Goal: Transaction & Acquisition: Purchase product/service

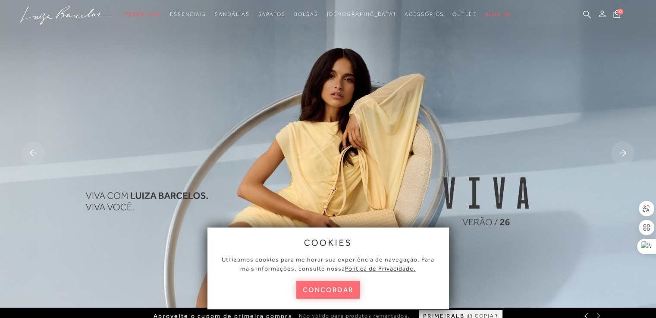
click at [352, 289] on button "concordar" at bounding box center [328, 290] width 64 height 18
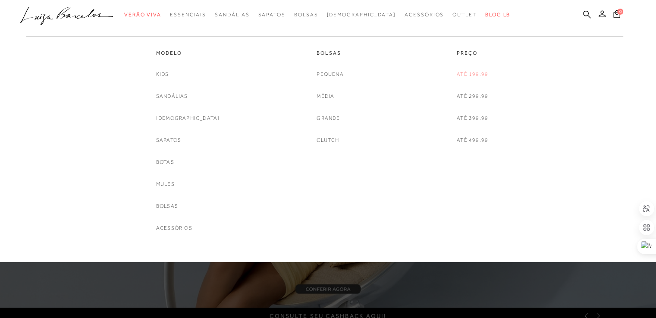
click at [469, 74] on link "Até 199,99" at bounding box center [472, 74] width 31 height 9
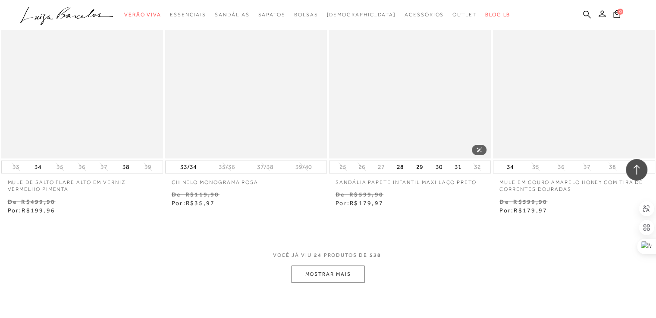
scroll to position [1854, 0]
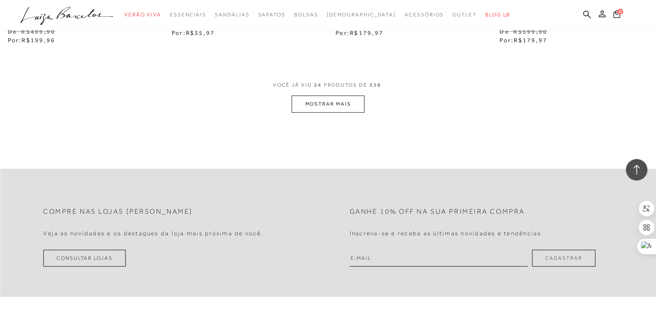
click at [348, 105] on button "MOSTRAR MAIS" at bounding box center [327, 104] width 72 height 17
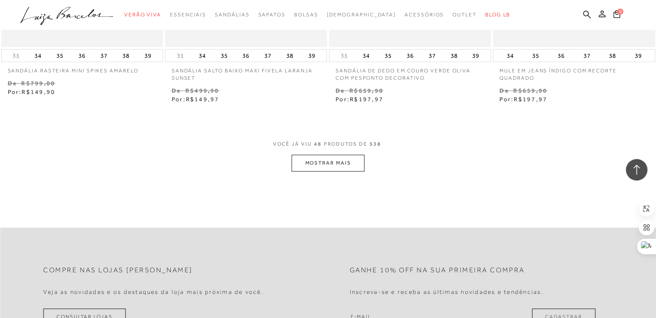
scroll to position [3661, 0]
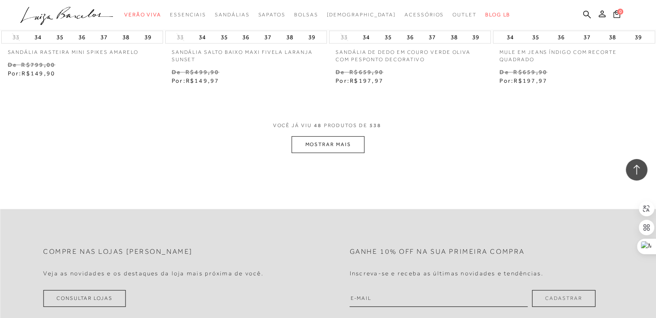
click at [354, 147] on button "MOSTRAR MAIS" at bounding box center [327, 144] width 72 height 17
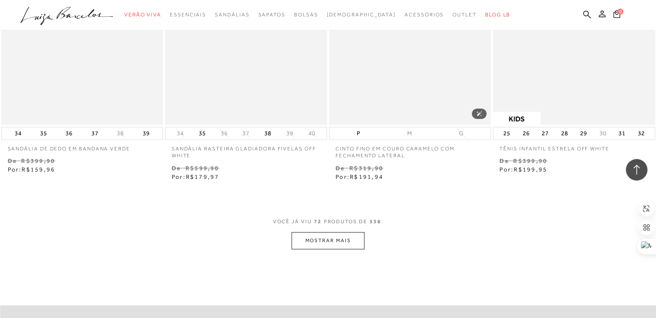
scroll to position [5429, 0]
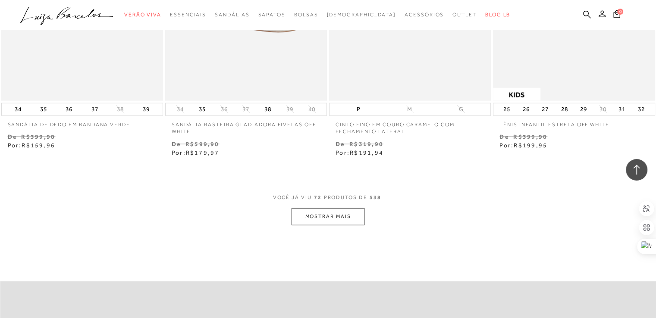
click at [350, 223] on button "MOSTRAR MAIS" at bounding box center [327, 216] width 72 height 17
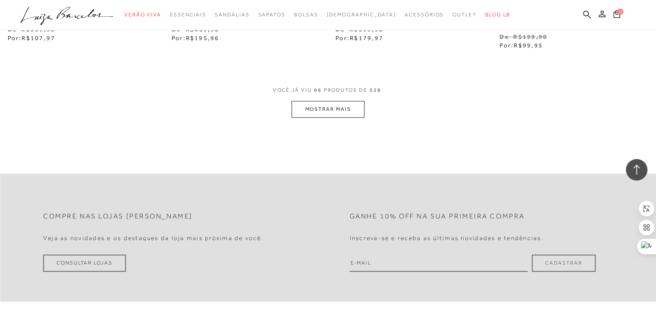
scroll to position [7370, 0]
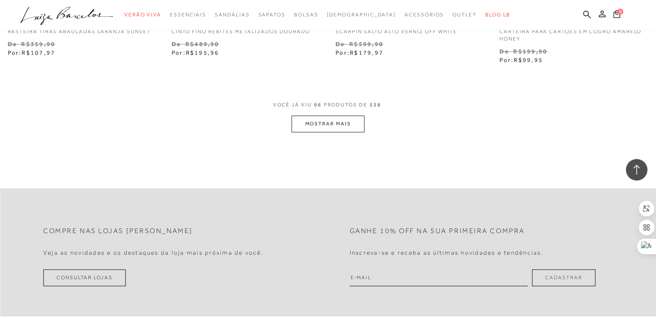
click at [352, 128] on button "MOSTRAR MAIS" at bounding box center [327, 124] width 72 height 17
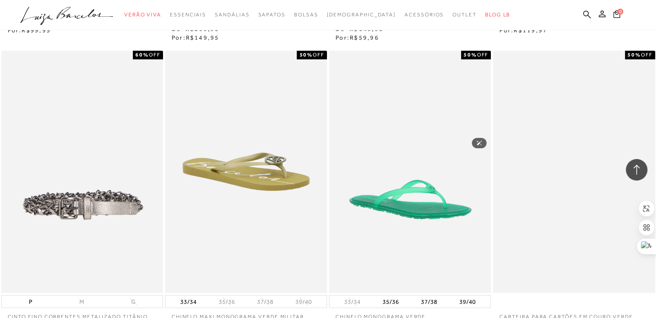
scroll to position [9138, 0]
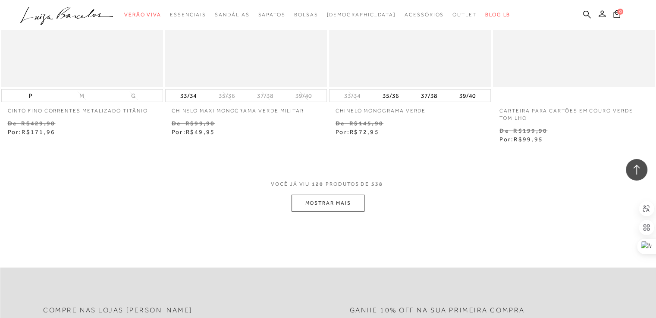
click at [348, 200] on button "MOSTRAR MAIS" at bounding box center [327, 203] width 72 height 17
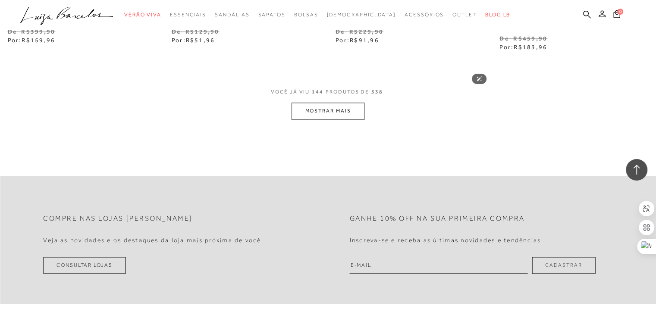
scroll to position [11078, 0]
click at [355, 111] on button "MOSTRAR MAIS" at bounding box center [327, 110] width 72 height 17
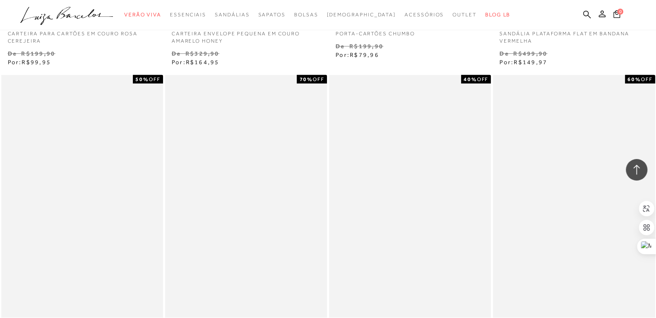
scroll to position [12673, 0]
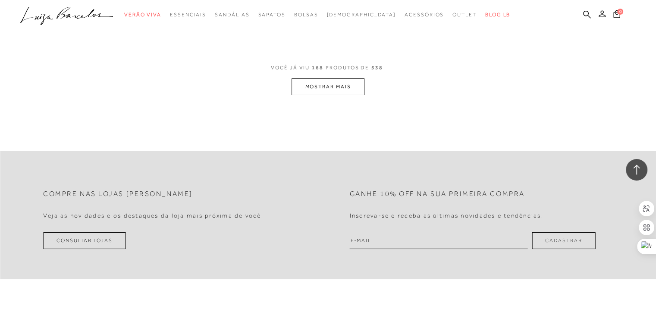
scroll to position [12975, 0]
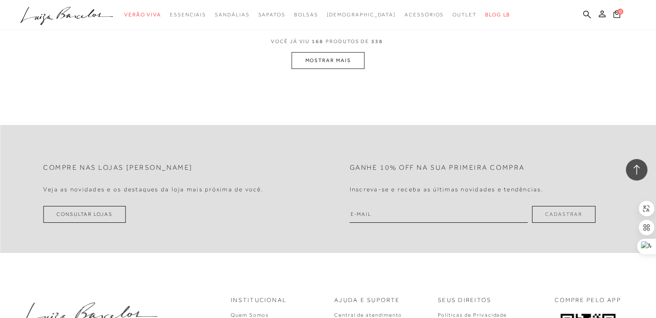
click at [313, 55] on button "MOSTRAR MAIS" at bounding box center [327, 60] width 72 height 17
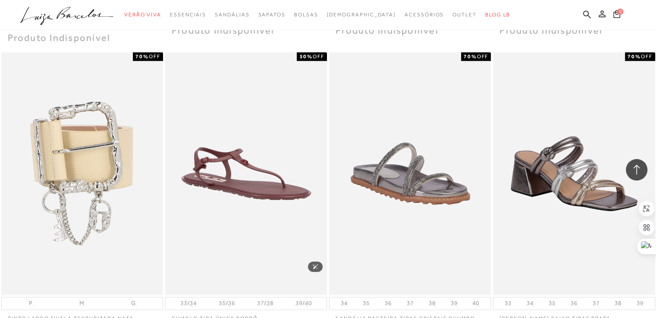
scroll to position [14441, 0]
